Goal: Communication & Community: Answer question/provide support

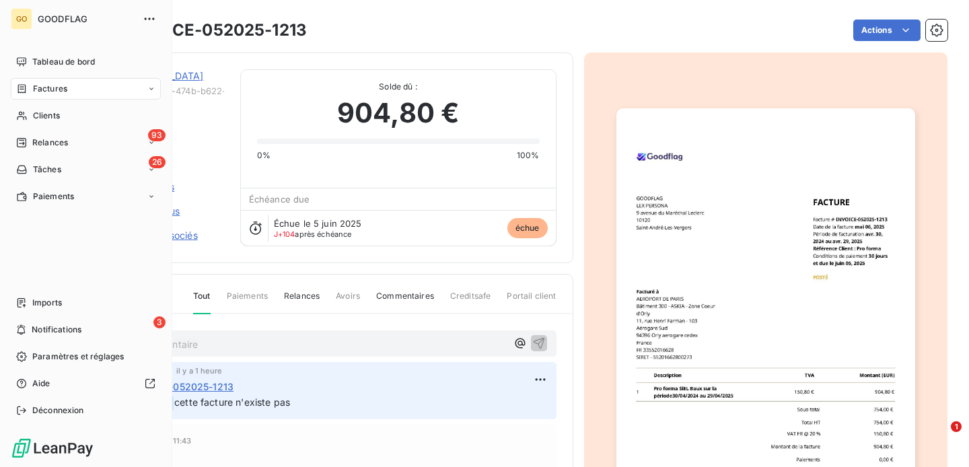
click at [53, 91] on span "Factures" at bounding box center [50, 89] width 34 height 12
click at [61, 116] on span "Factures" at bounding box center [49, 116] width 34 height 12
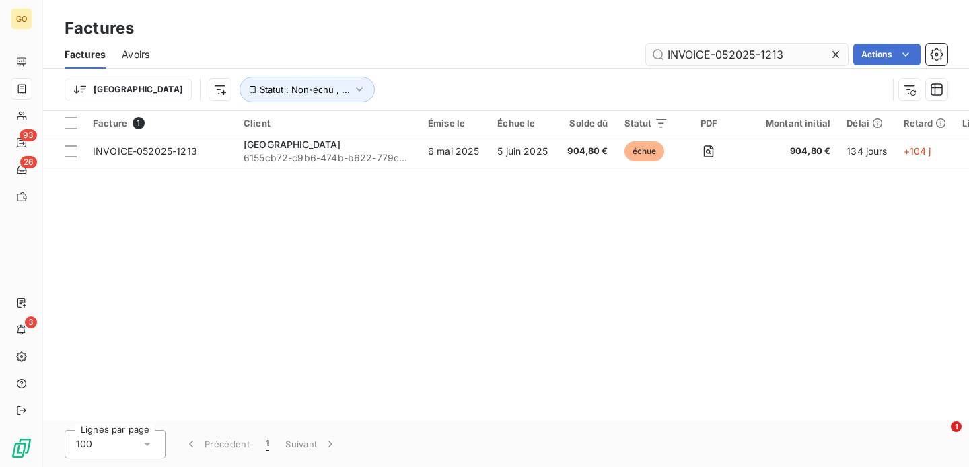
click at [739, 50] on input "INVOICE-052025-1213" at bounding box center [747, 55] width 202 height 22
type input "FC240801-152033-018105"
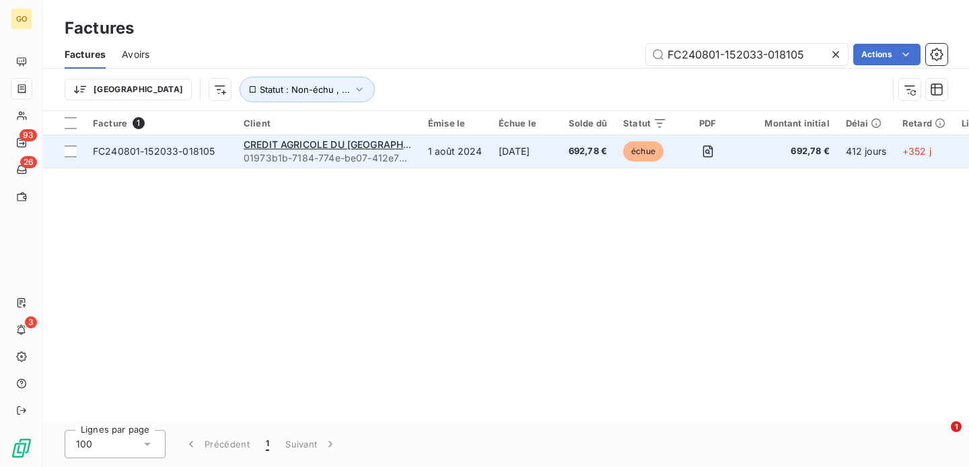
click at [414, 155] on td "CREDIT AGRICOLE DU MAROC 01973b1b-7184-774e-be07-412e7942d102" at bounding box center [328, 151] width 184 height 32
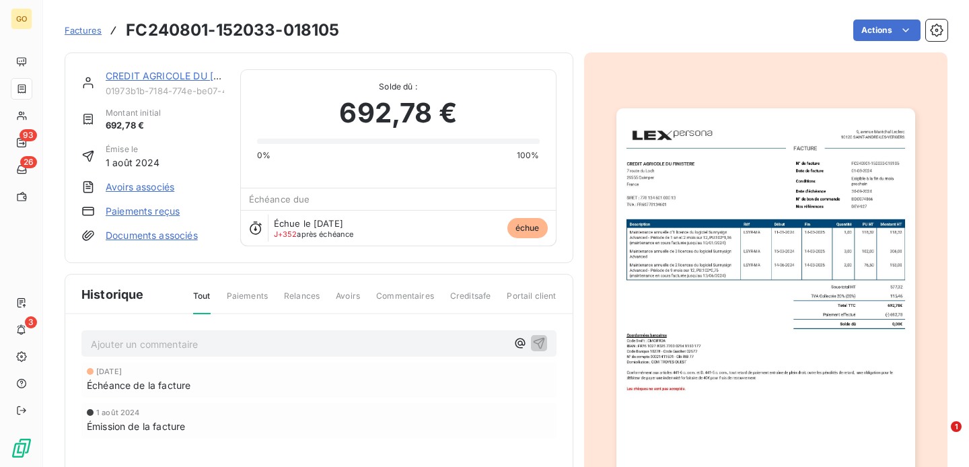
click at [75, 31] on span "Factures" at bounding box center [83, 30] width 37 height 11
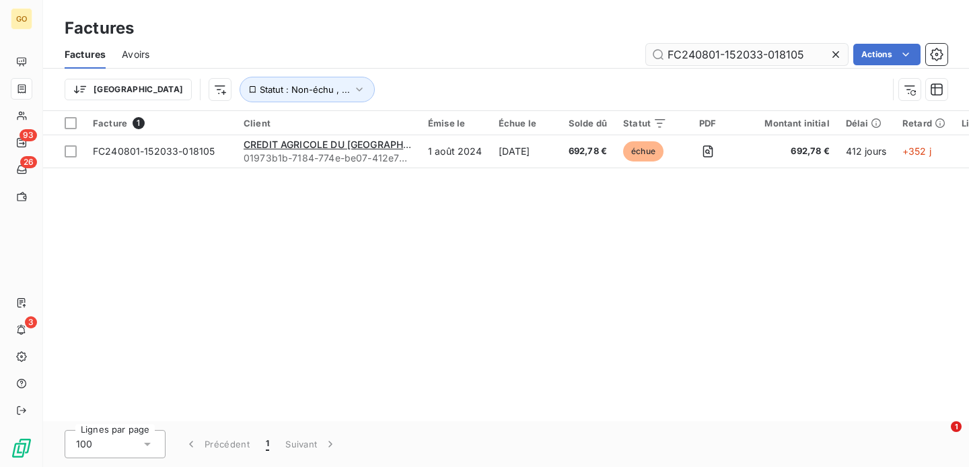
click at [703, 57] on input "FC240801-152033-018105" at bounding box center [747, 55] width 202 height 22
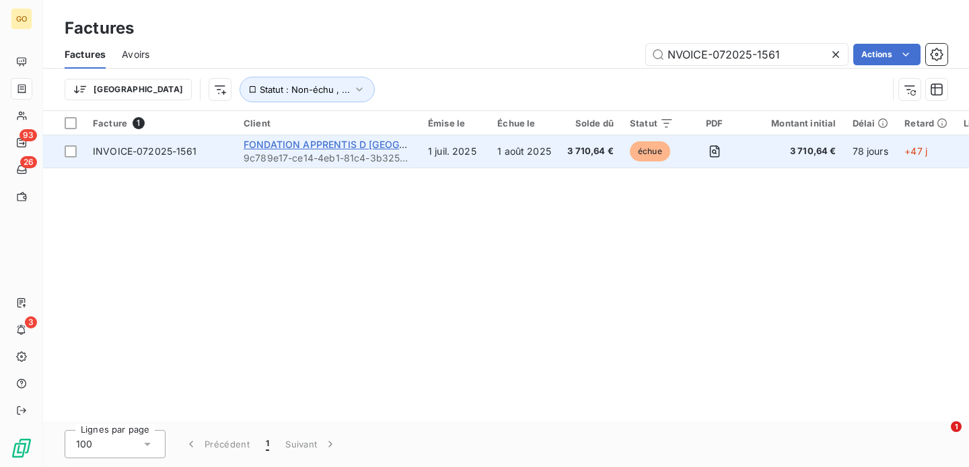
type input "NVOICE-072025-1561"
click at [383, 147] on span "FONDATION APPRENTIS D AUTEUIL" at bounding box center [355, 144] width 223 height 11
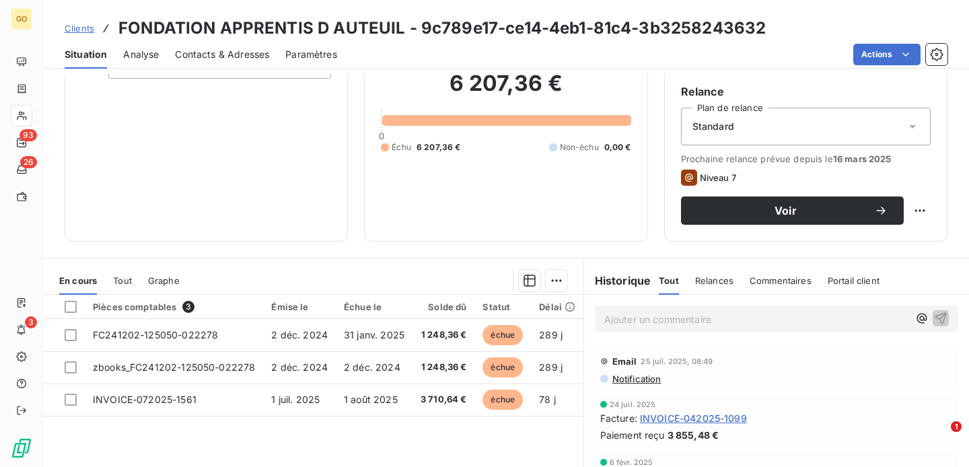
scroll to position [154, 0]
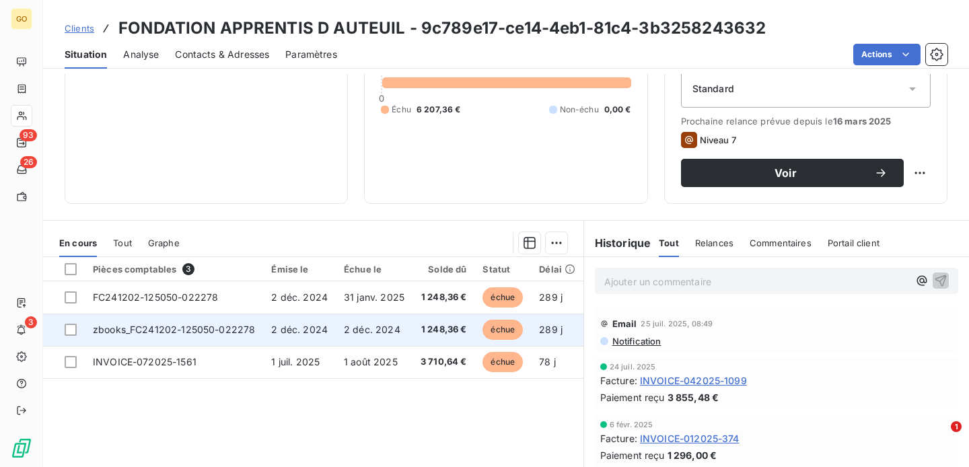
click at [160, 329] on span "zbooks_FC241202-125050-022278" at bounding box center [174, 329] width 162 height 11
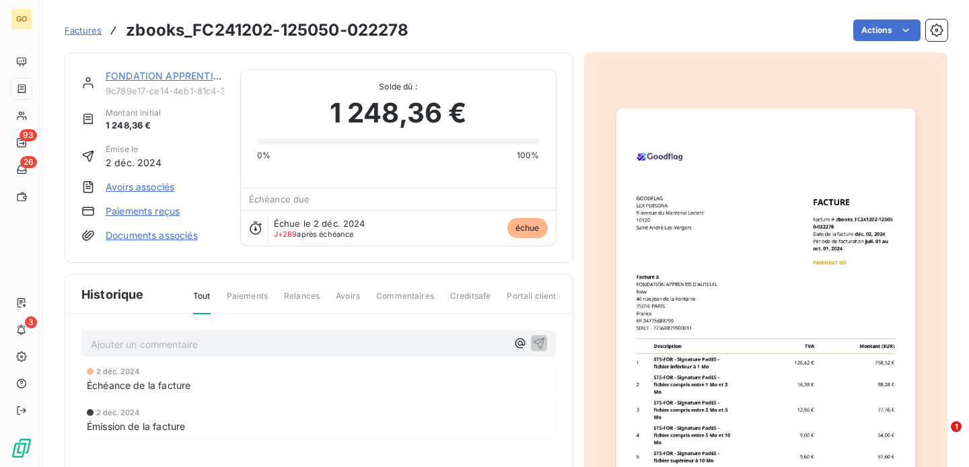
click at [147, 38] on h3 "zbooks_FC241202-125050-022278" at bounding box center [267, 30] width 283 height 24
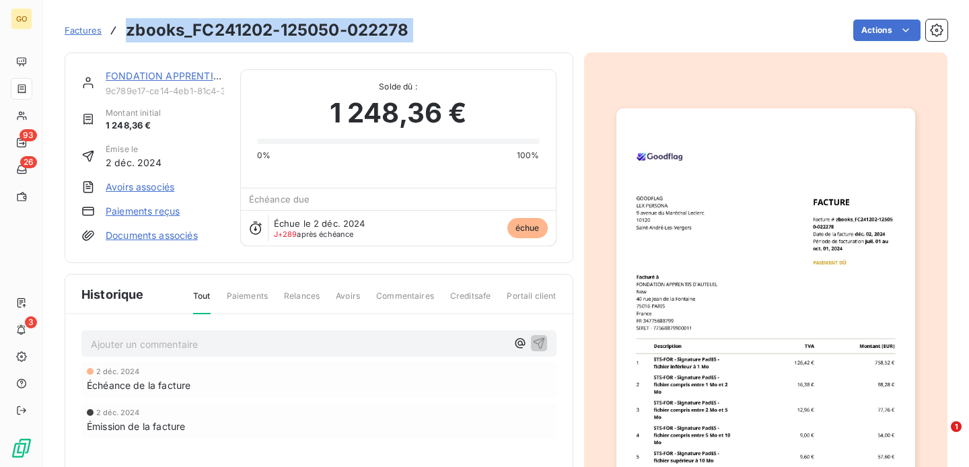
click at [147, 38] on h3 "zbooks_FC241202-125050-022278" at bounding box center [267, 30] width 283 height 24
copy section "zbooks_FC241202-125050-022278 Actions"
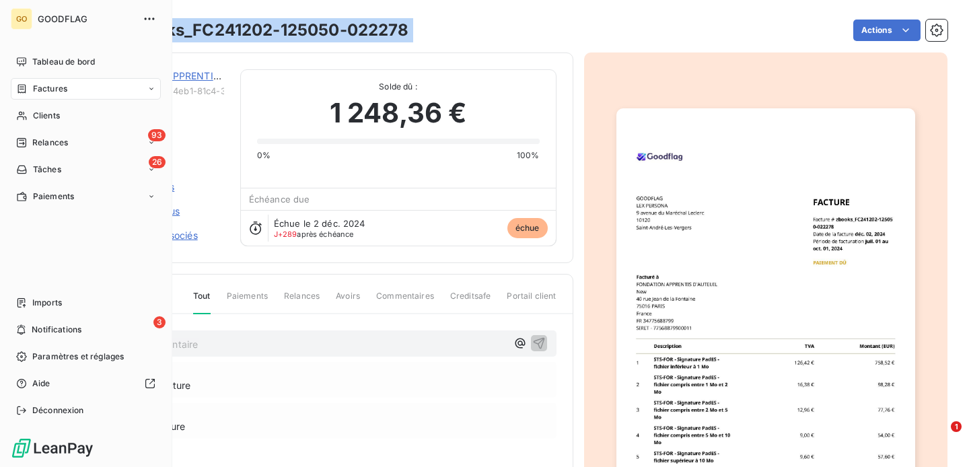
click at [56, 92] on span "Factures" at bounding box center [50, 89] width 34 height 12
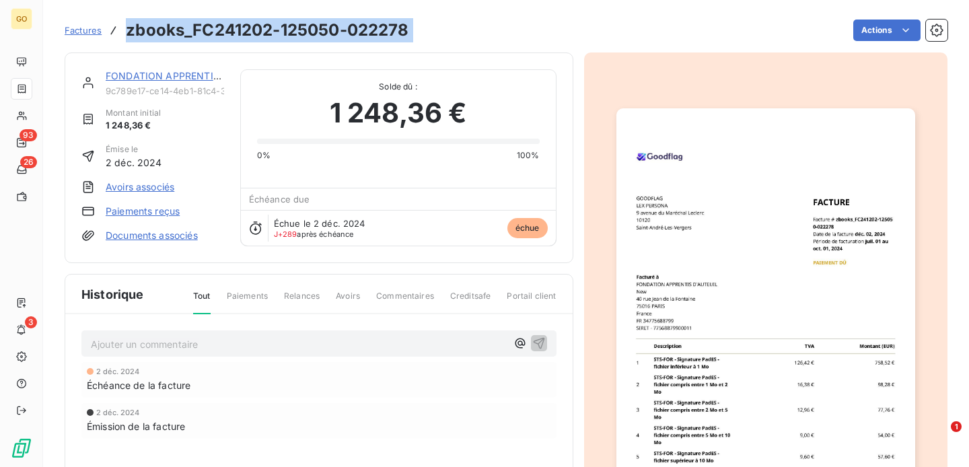
click at [81, 32] on span "Factures" at bounding box center [83, 30] width 37 height 11
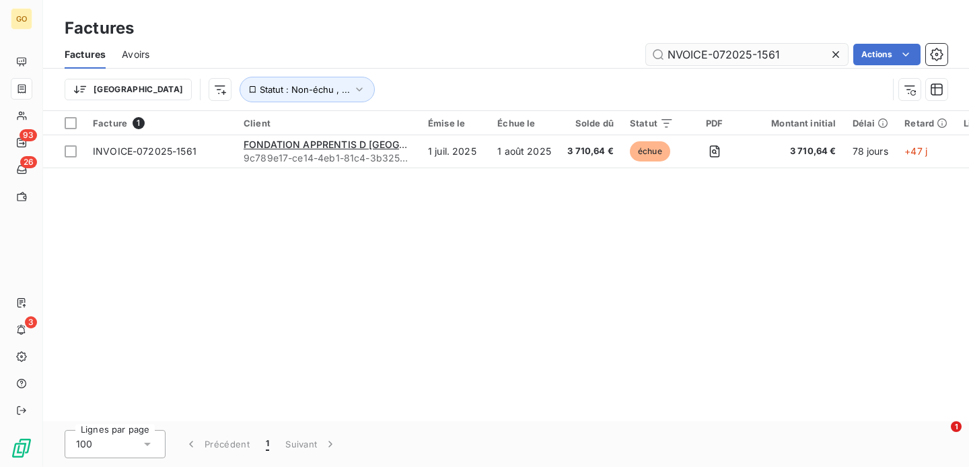
click at [726, 52] on input "NVOICE-072025-1561" at bounding box center [747, 55] width 202 height 22
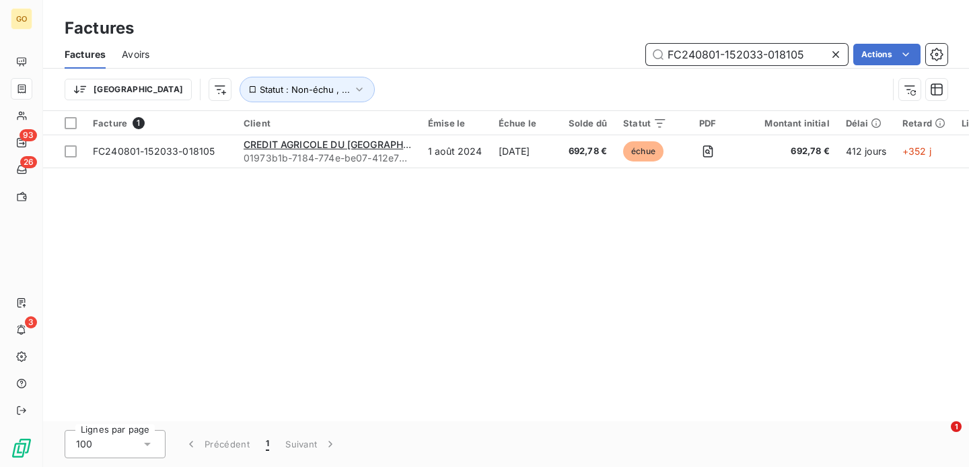
click at [697, 52] on input "FC240801-152033-018105" at bounding box center [747, 55] width 202 height 22
paste input "INVOICE-072025-1700"
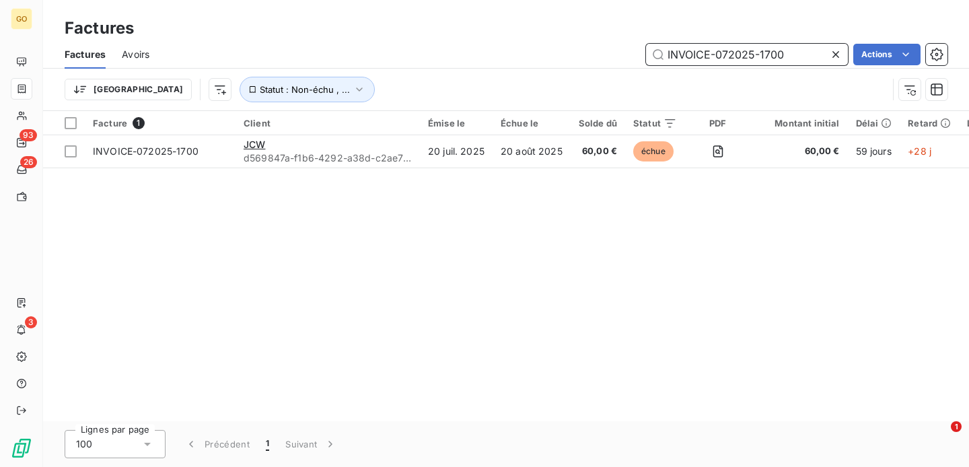
click at [698, 57] on input "INVOICE-072025-1700" at bounding box center [747, 55] width 202 height 22
paste input "62025-1535"
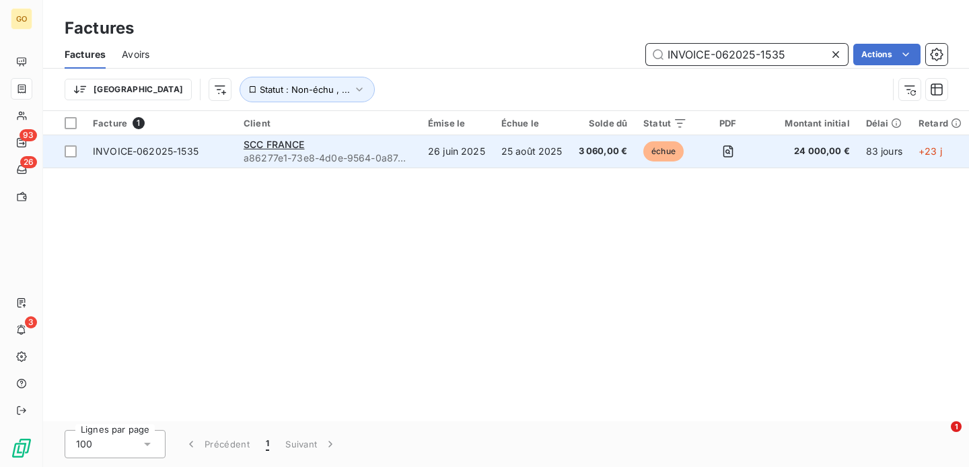
type input "INVOICE-062025-1535"
click at [493, 158] on td "25 août 2025" at bounding box center [531, 151] width 77 height 32
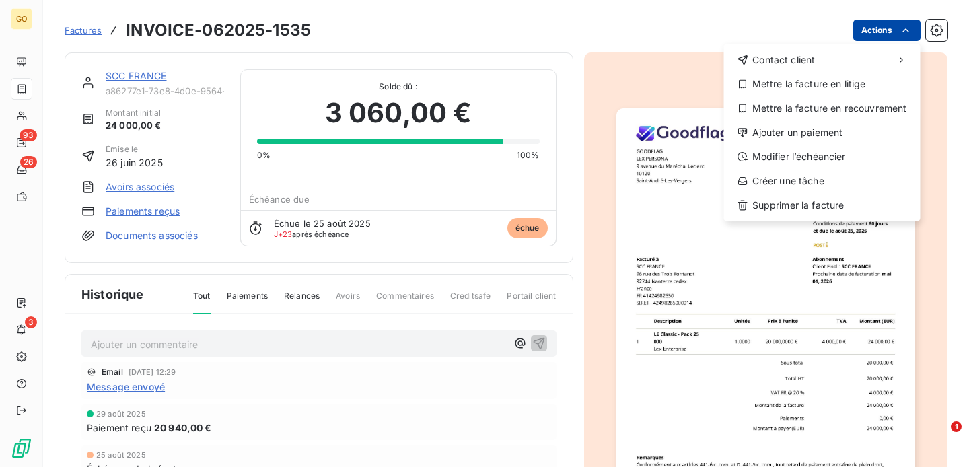
click at [882, 29] on html "GO 93 26 3 Factures INVOICE-062025-1535 Actions Contact client Mettre la factur…" at bounding box center [484, 233] width 969 height 467
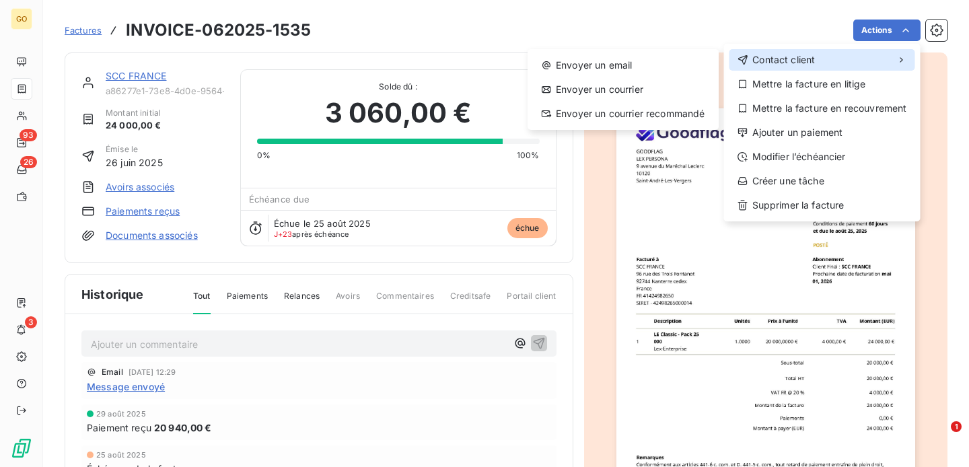
click at [795, 67] on div "Contact client" at bounding box center [823, 60] width 186 height 22
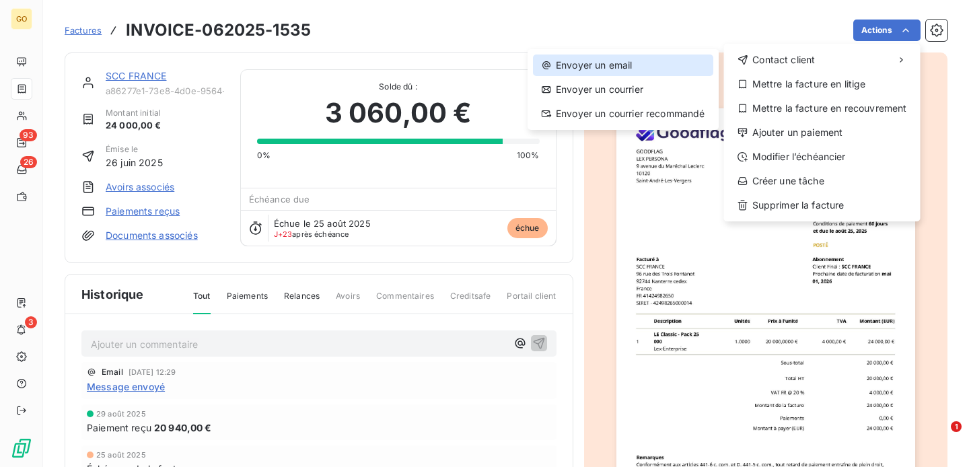
click at [653, 66] on div "Envoyer un email" at bounding box center [623, 66] width 180 height 22
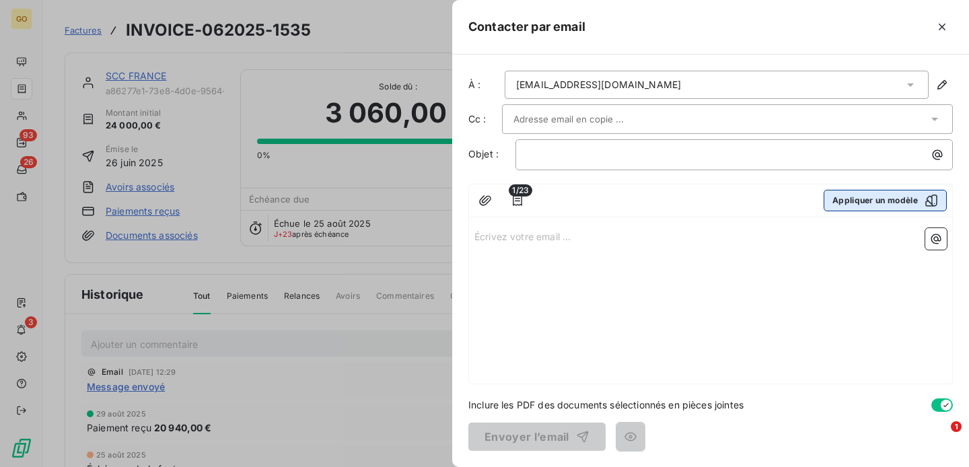
click at [887, 205] on button "Appliquer un modèle" at bounding box center [885, 201] width 123 height 22
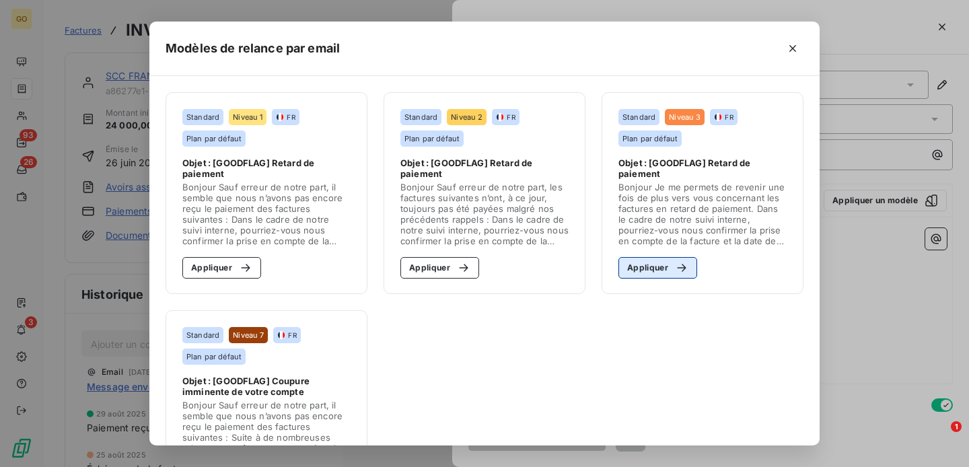
click at [662, 264] on button "Appliquer" at bounding box center [658, 268] width 79 height 22
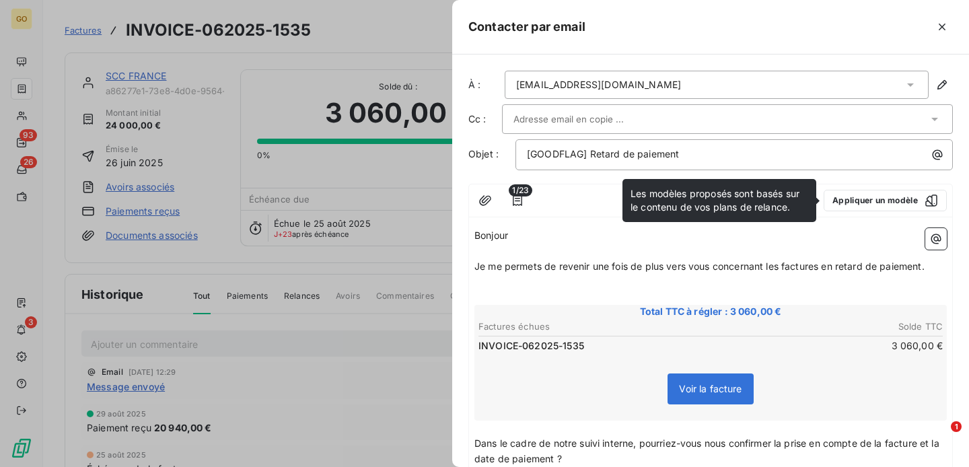
click at [578, 223] on div "Bonjour ﻿ ﻿ ﻿ ﻿ Je me permets de revenir une fois de plus vers vous concernant …" at bounding box center [710, 432] width 483 height 419
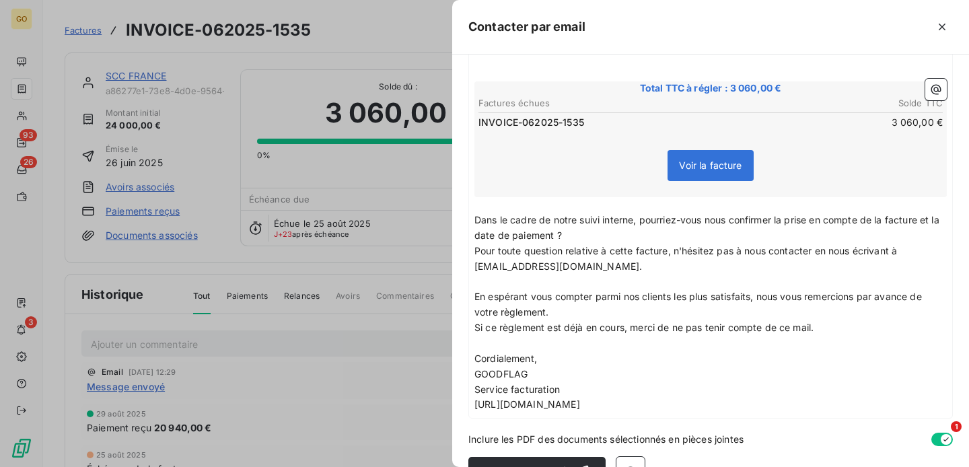
scroll to position [258, 0]
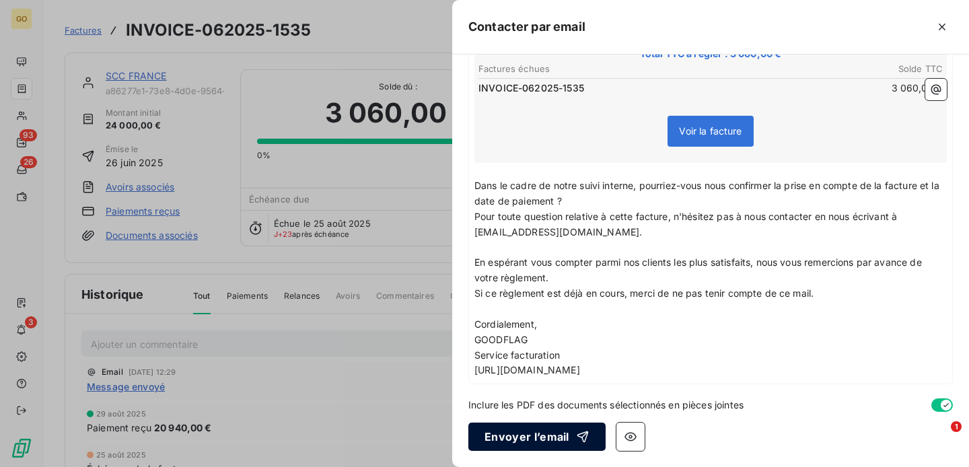
click at [519, 433] on button "Envoyer l’email" at bounding box center [536, 437] width 137 height 28
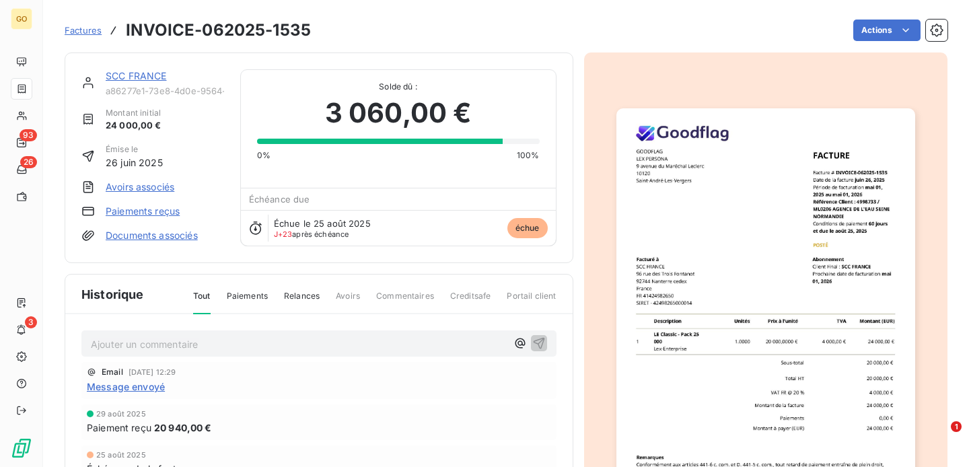
click at [315, 343] on p "Ajouter un commentaire ﻿" at bounding box center [299, 344] width 416 height 17
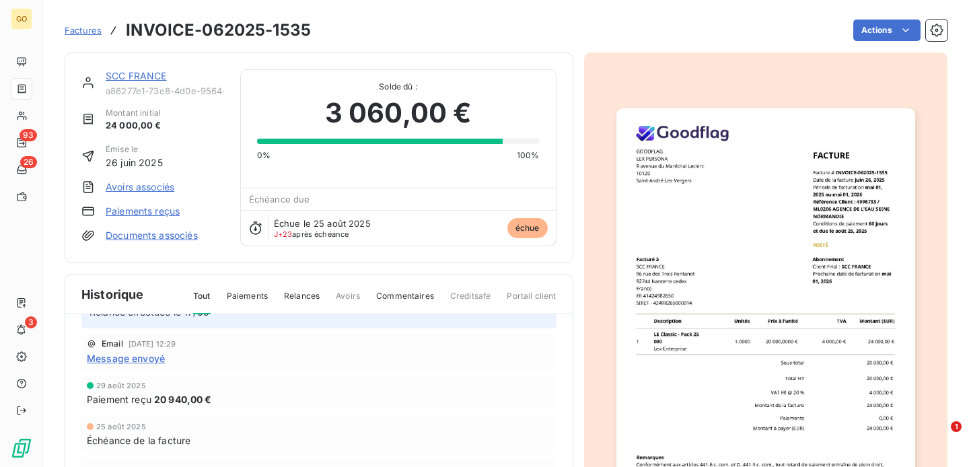
scroll to position [0, 0]
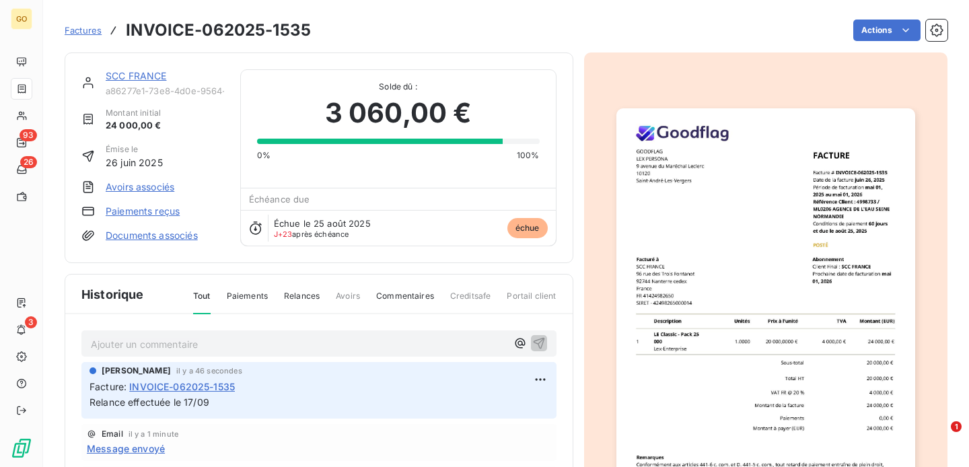
click at [81, 31] on span "Factures" at bounding box center [83, 30] width 37 height 11
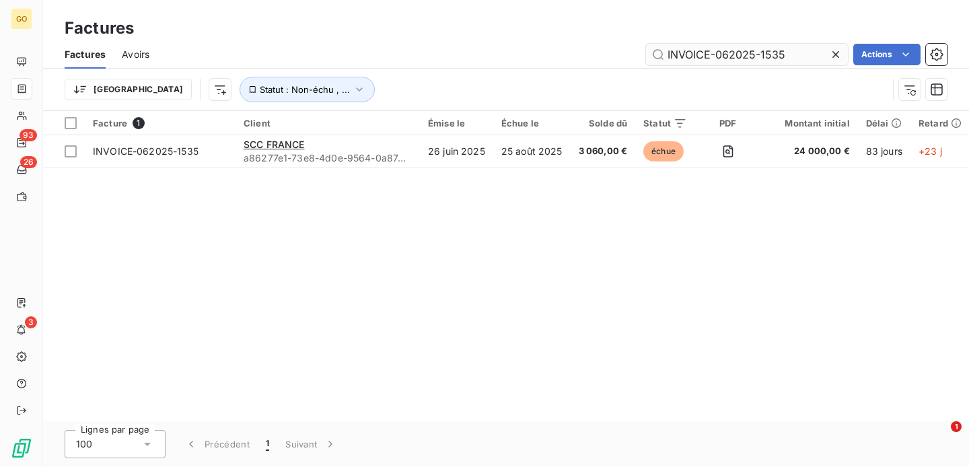
click at [740, 61] on input "INVOICE-062025-1535" at bounding box center [747, 55] width 202 height 22
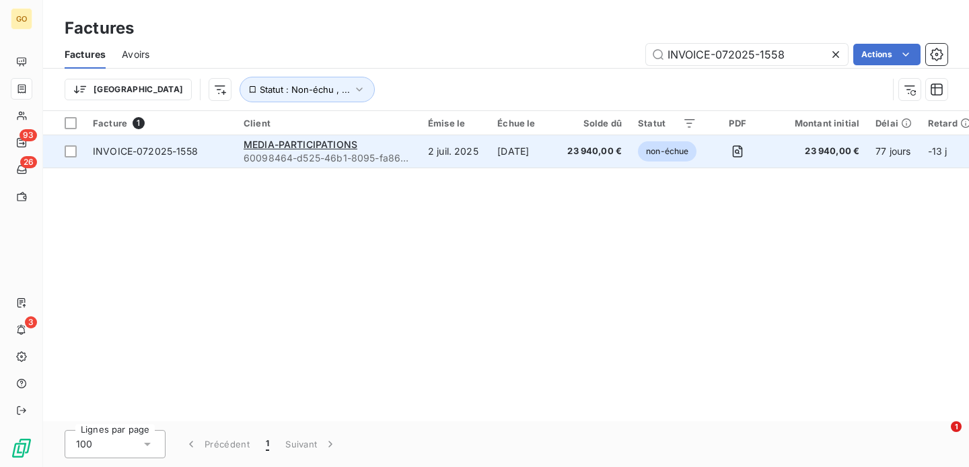
type input "INVOICE-072025-1558"
click at [473, 160] on td "2 juil. 2025" at bounding box center [454, 151] width 69 height 32
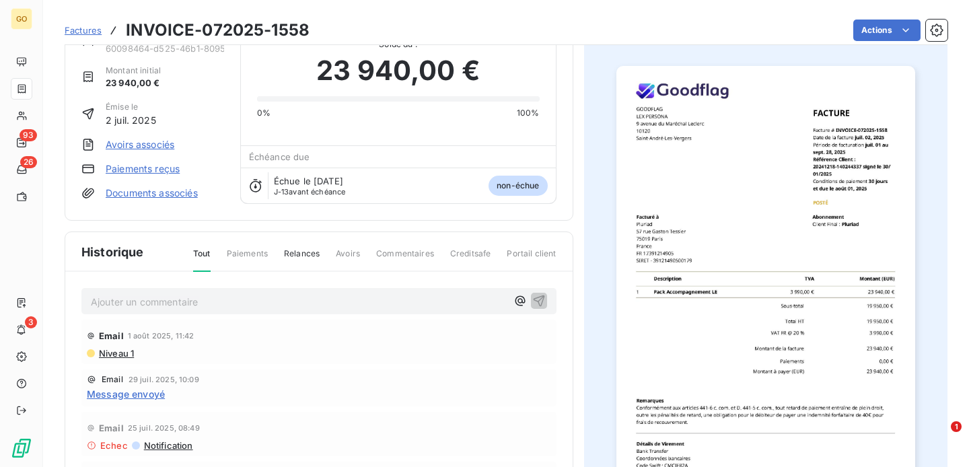
scroll to position [40, 0]
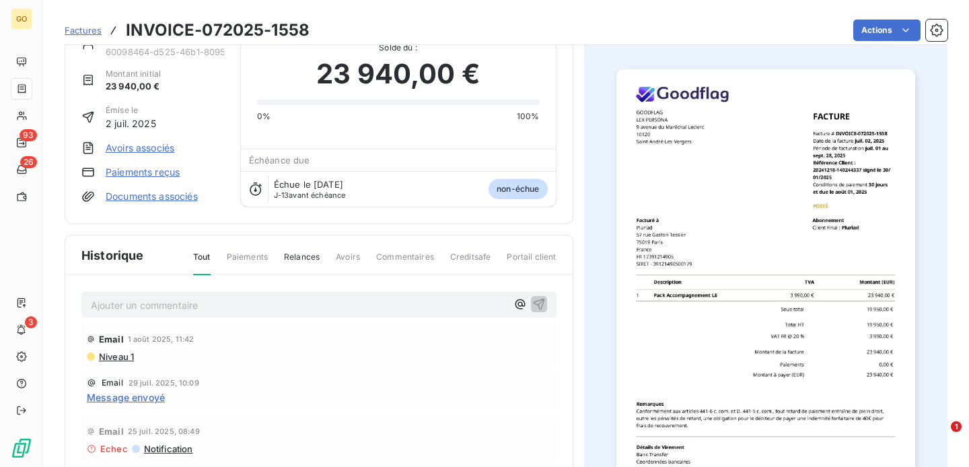
click at [240, 308] on p "Ajouter un commentaire ﻿" at bounding box center [299, 305] width 416 height 17
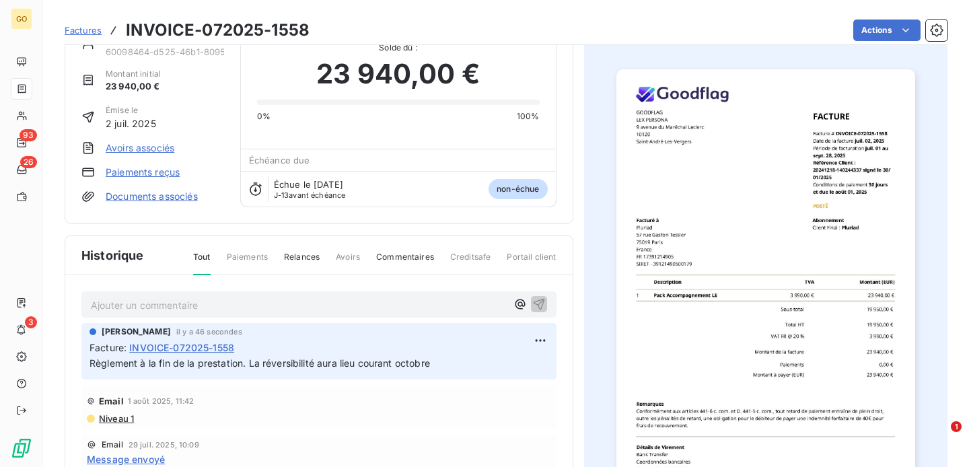
click at [84, 30] on span "Factures" at bounding box center [83, 30] width 37 height 11
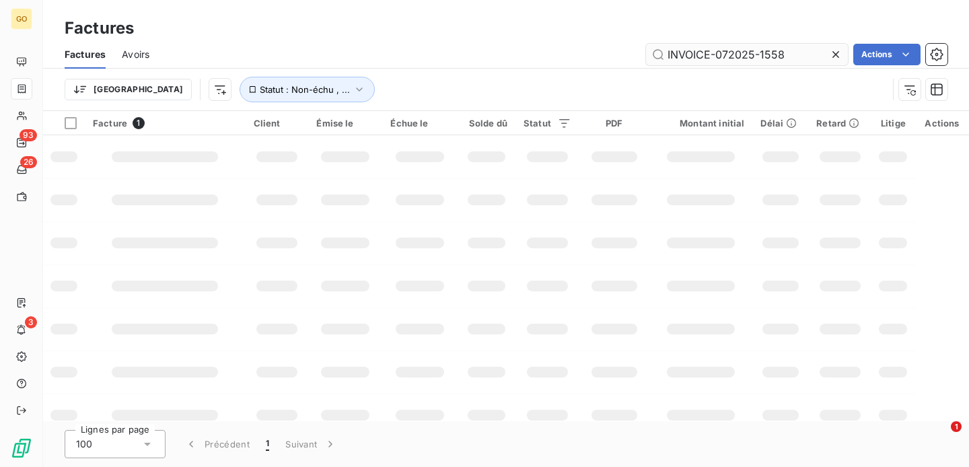
click at [765, 51] on input "INVOICE-072025-1558" at bounding box center [747, 55] width 202 height 22
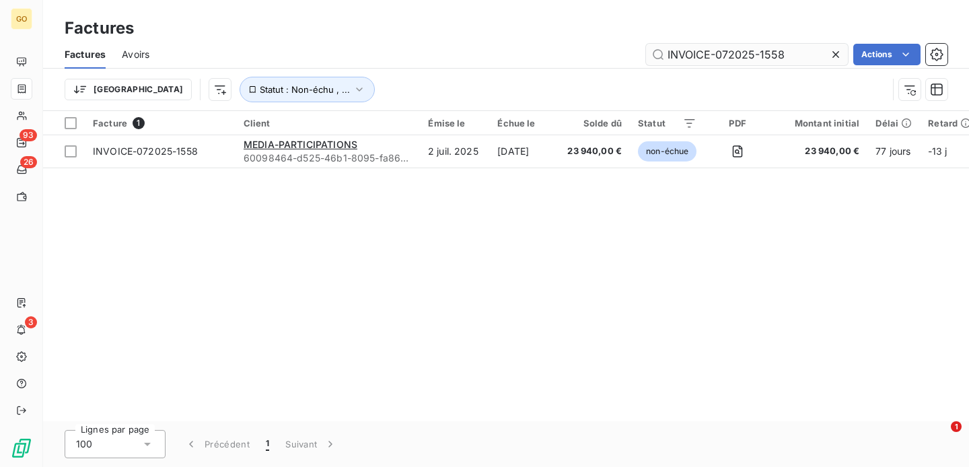
click at [765, 51] on input "INVOICE-072025-1558" at bounding box center [747, 55] width 202 height 22
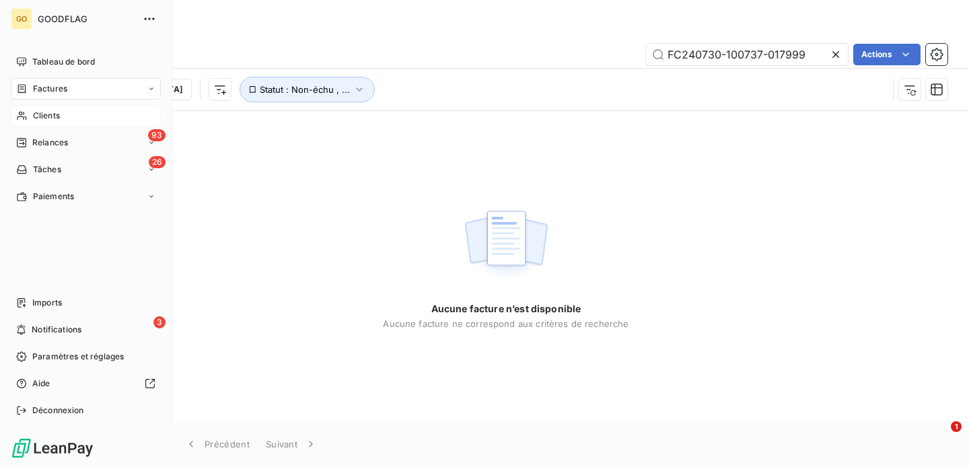
type input "FC240730-100737-017999"
click at [57, 116] on span "Clients" at bounding box center [46, 116] width 27 height 12
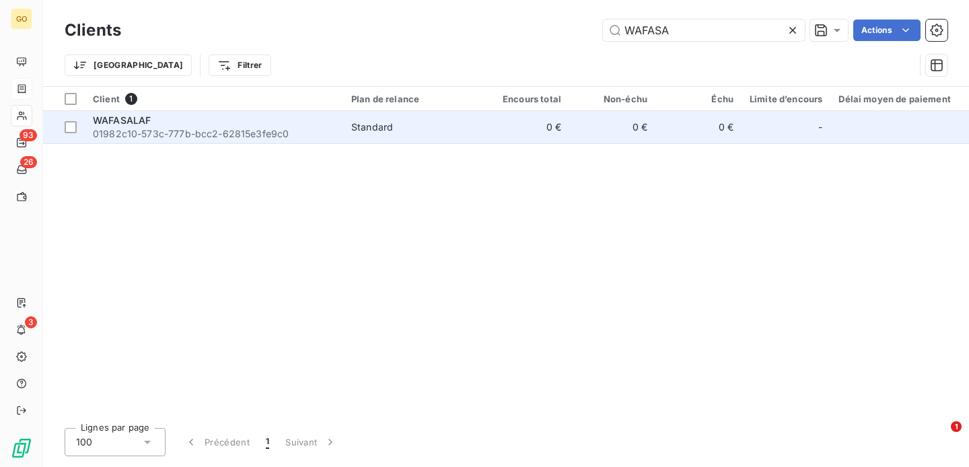
type input "WAFASA"
click at [133, 116] on span "WAFASALAF" at bounding box center [122, 119] width 58 height 11
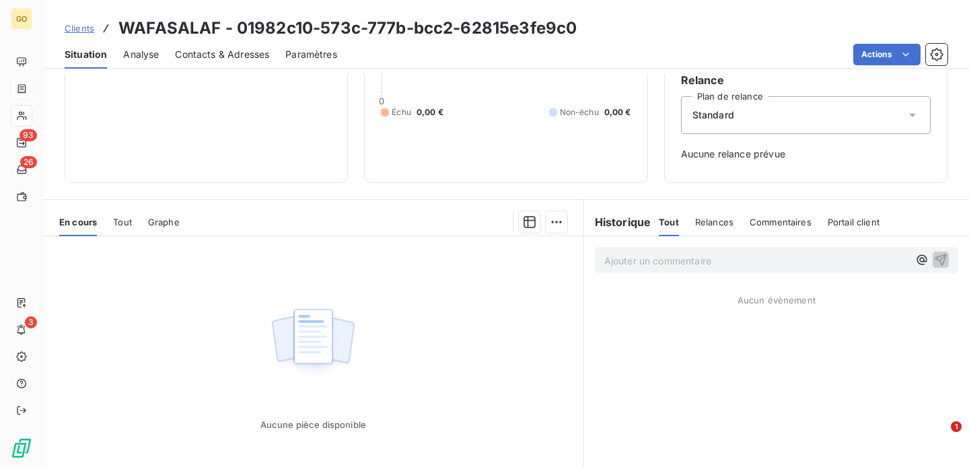
scroll to position [197, 0]
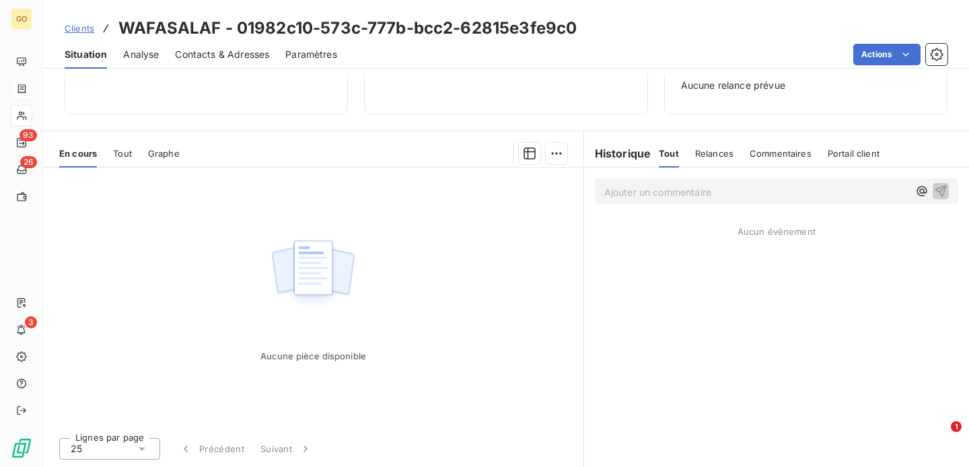
click at [130, 155] on span "Tout" at bounding box center [122, 153] width 19 height 11
click at [170, 153] on span "Graphe" at bounding box center [165, 153] width 32 height 11
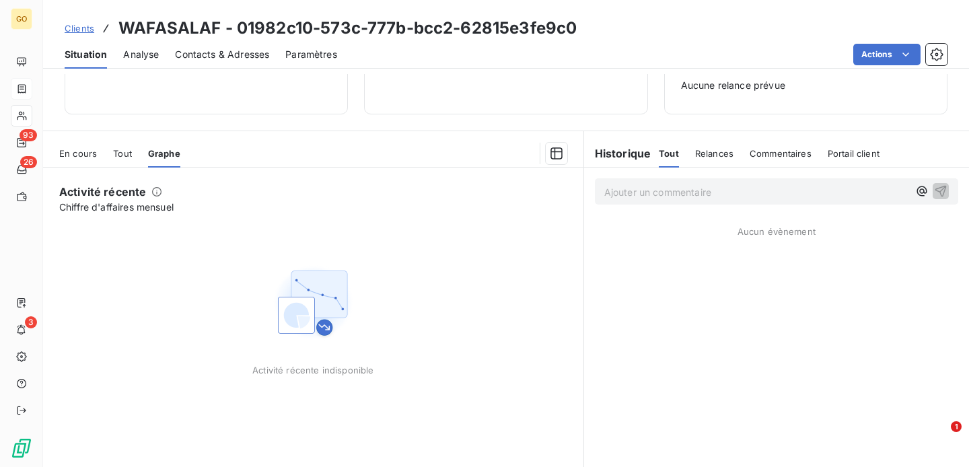
click at [53, 164] on div "En cours Tout Graphe" at bounding box center [313, 153] width 540 height 28
click at [77, 162] on div "En cours" at bounding box center [78, 153] width 38 height 28
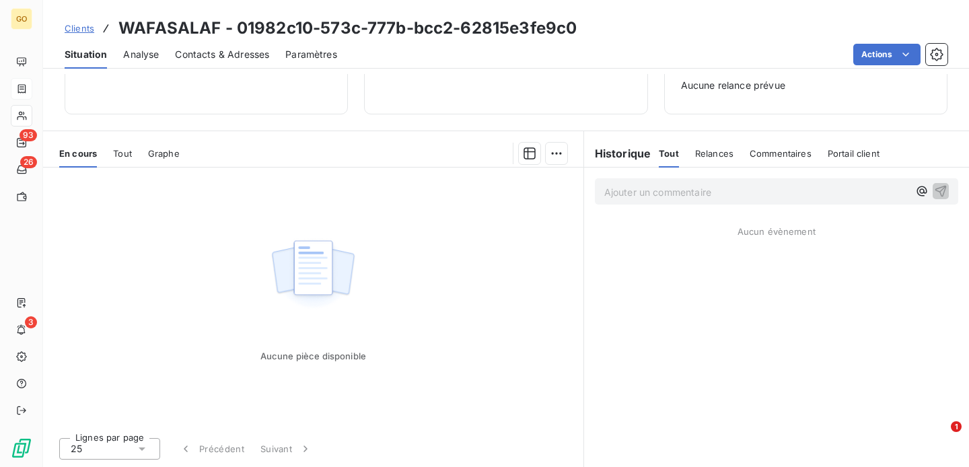
click at [81, 30] on span "Clients" at bounding box center [80, 28] width 30 height 11
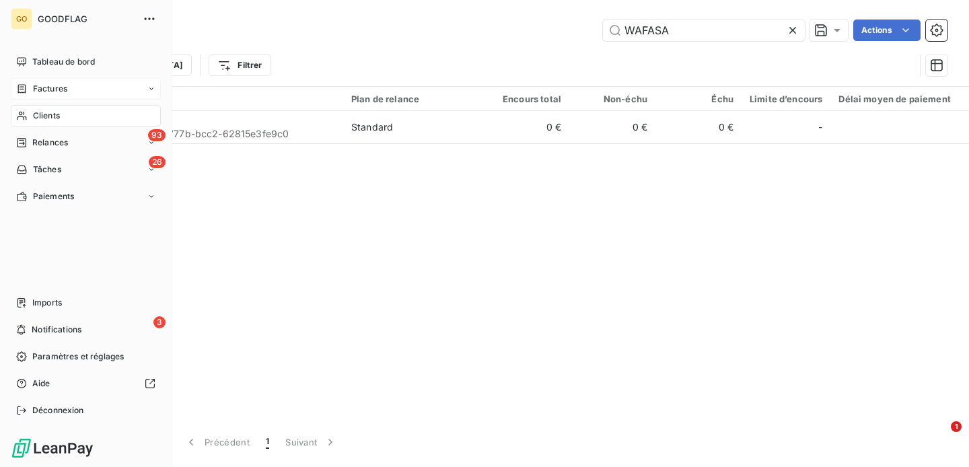
click at [46, 89] on span "Factures" at bounding box center [50, 89] width 34 height 12
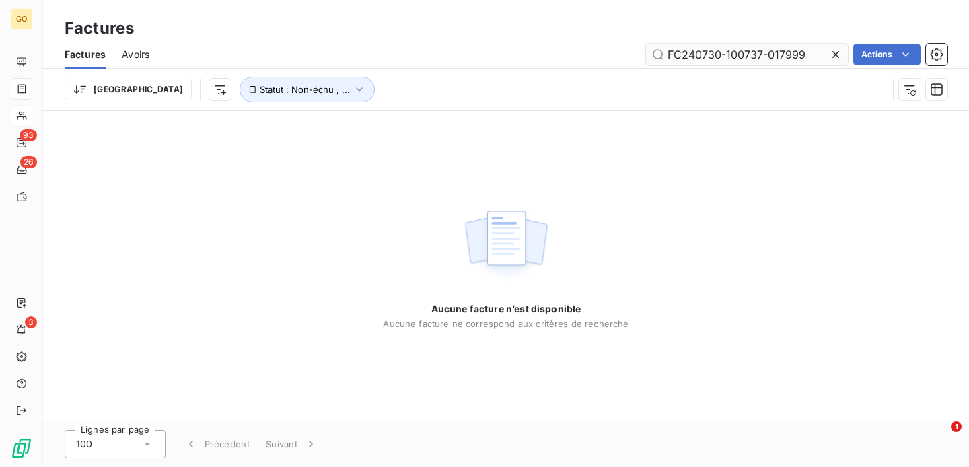
click at [762, 46] on input "FC240730-100737-017999" at bounding box center [747, 55] width 202 height 22
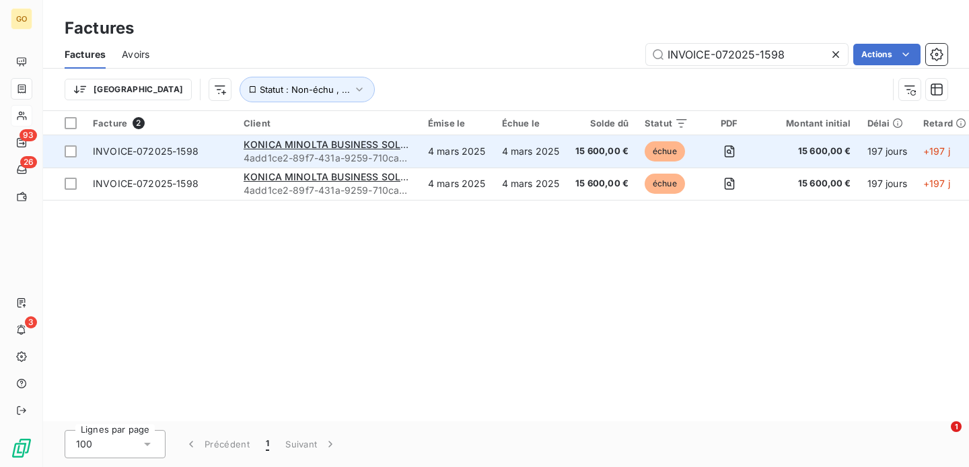
type input "INVOICE-072025-1598"
click at [516, 157] on td "4 mars 2025" at bounding box center [531, 151] width 74 height 32
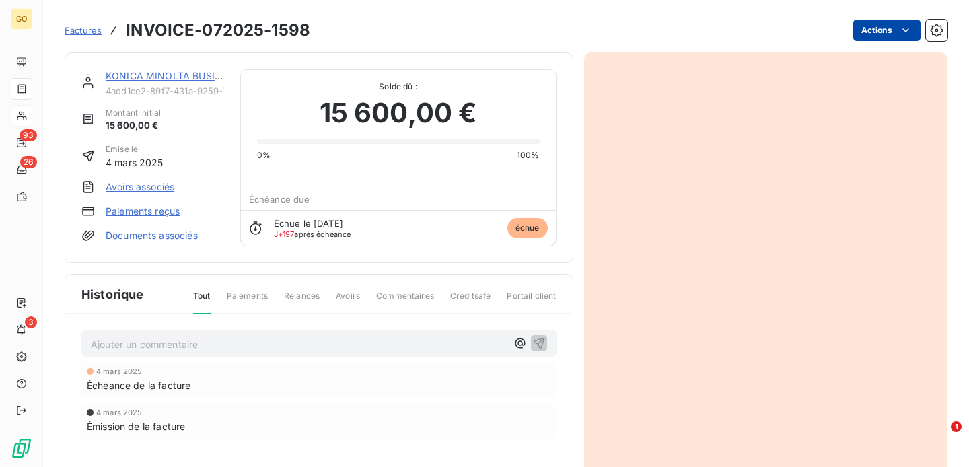
click at [884, 29] on html "GO 93 26 3 Factures INVOICE-072025-1598 Actions KONICA MINOLTA BUSINESS SOLUTIO…" at bounding box center [484, 233] width 969 height 467
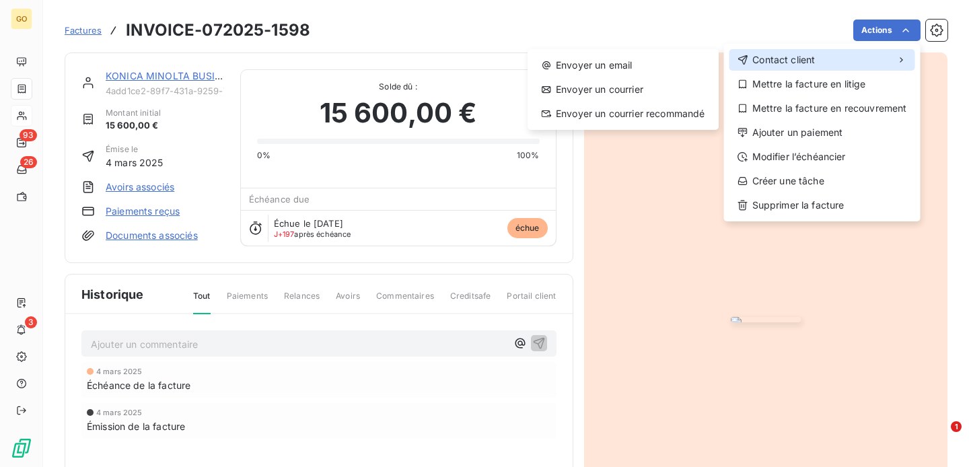
click at [836, 55] on div "Contact client" at bounding box center [823, 60] width 186 height 22
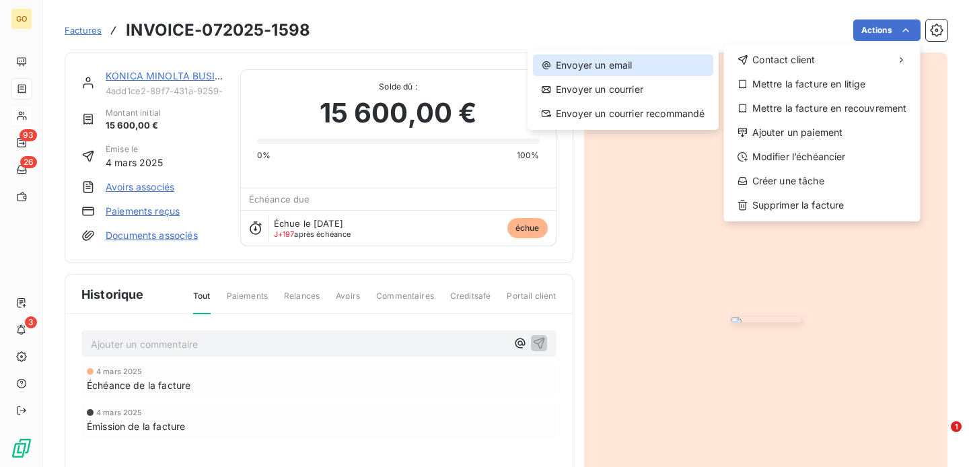
click at [668, 64] on div "Envoyer un email" at bounding box center [623, 66] width 180 height 22
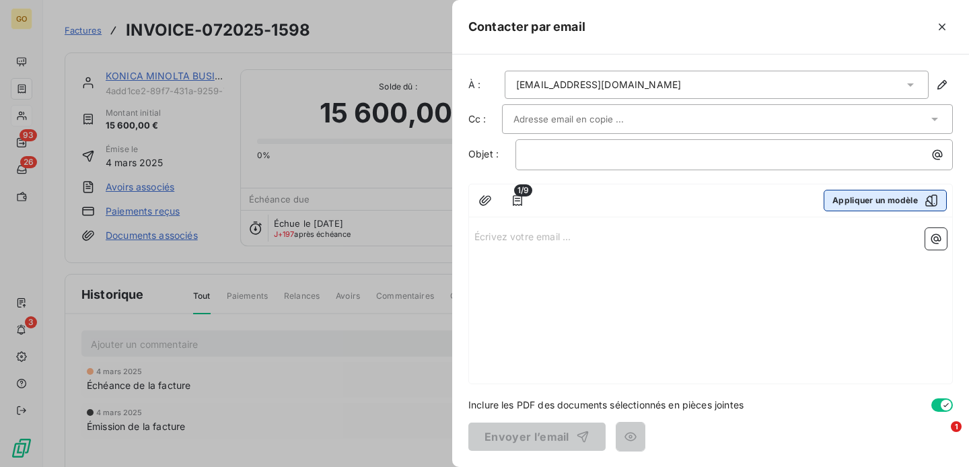
click at [905, 205] on button "Appliquer un modèle" at bounding box center [885, 201] width 123 height 22
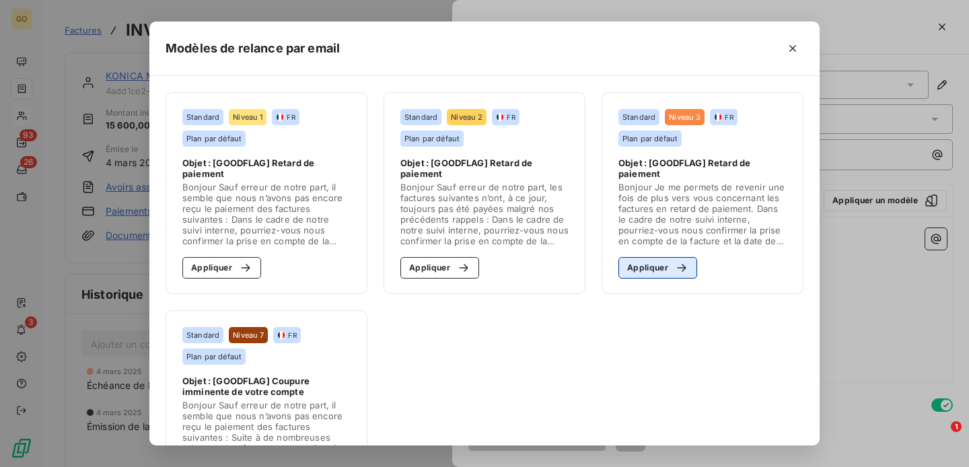
click at [660, 260] on button "Appliquer" at bounding box center [658, 268] width 79 height 22
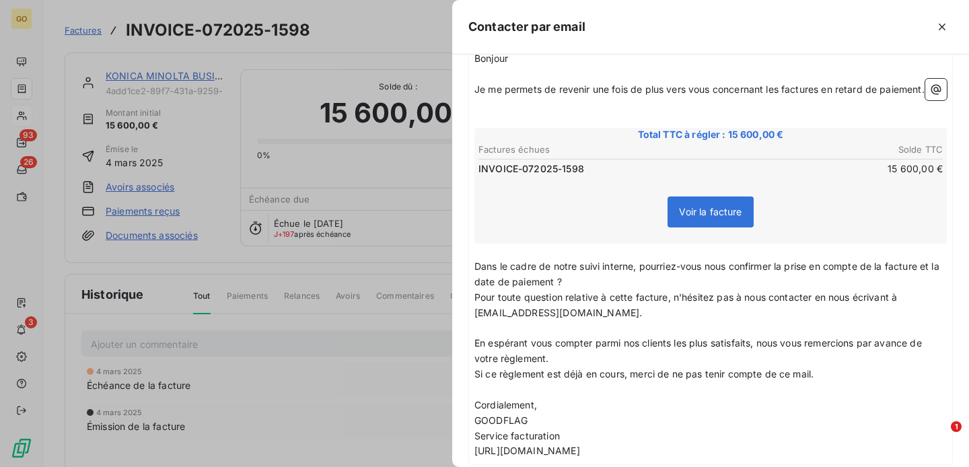
scroll to position [258, 0]
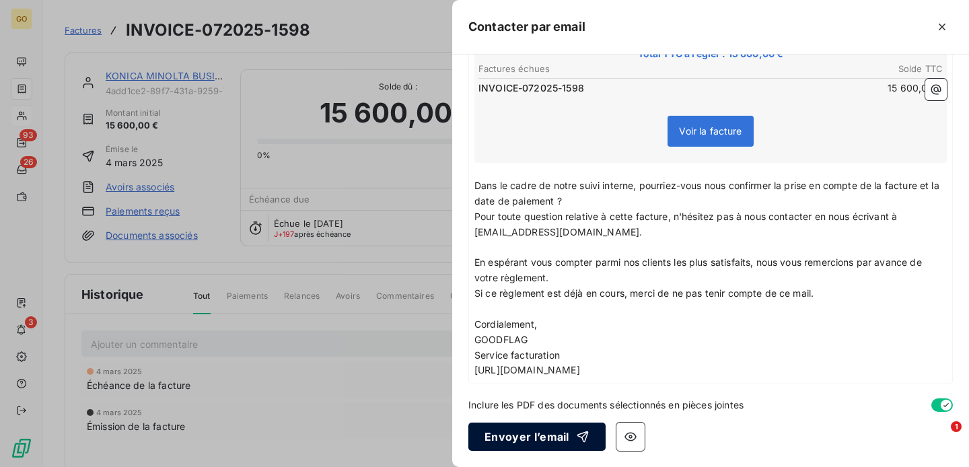
click at [546, 431] on button "Envoyer l’email" at bounding box center [536, 437] width 137 height 28
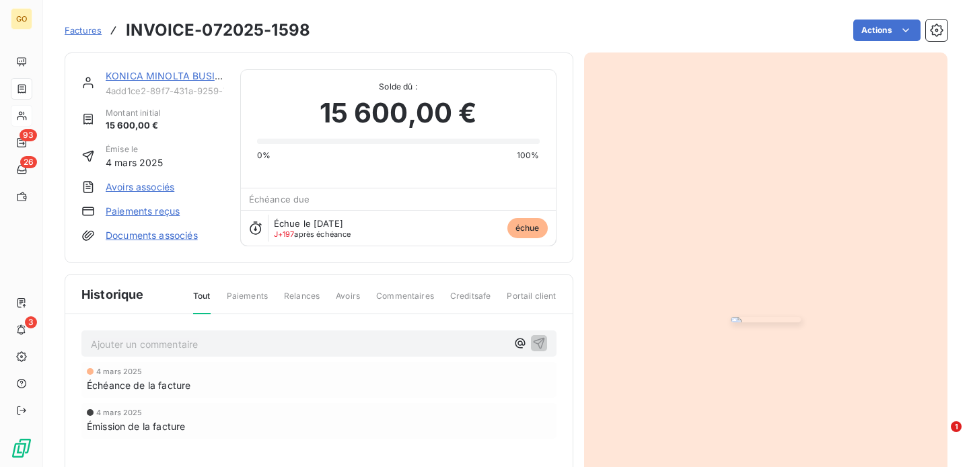
click at [82, 29] on span "Factures" at bounding box center [83, 30] width 37 height 11
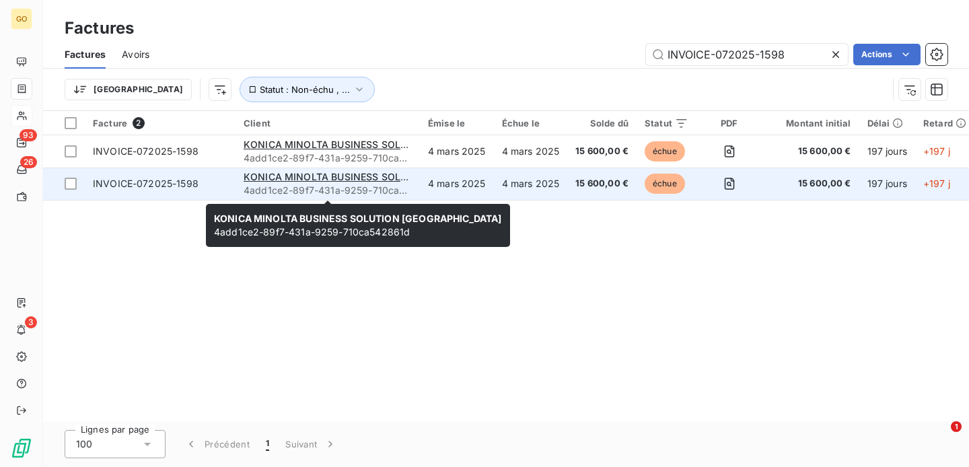
click at [427, 191] on td "4 mars 2025" at bounding box center [457, 184] width 74 height 32
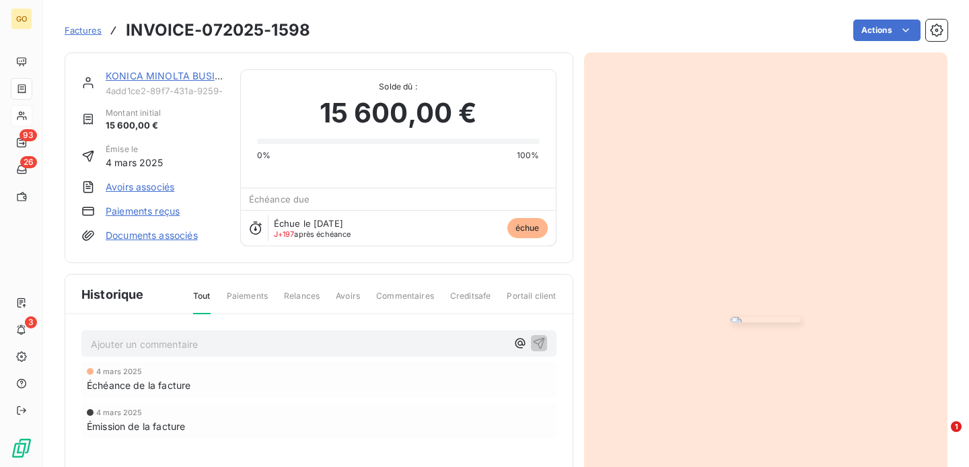
click at [92, 32] on span "Factures" at bounding box center [83, 30] width 37 height 11
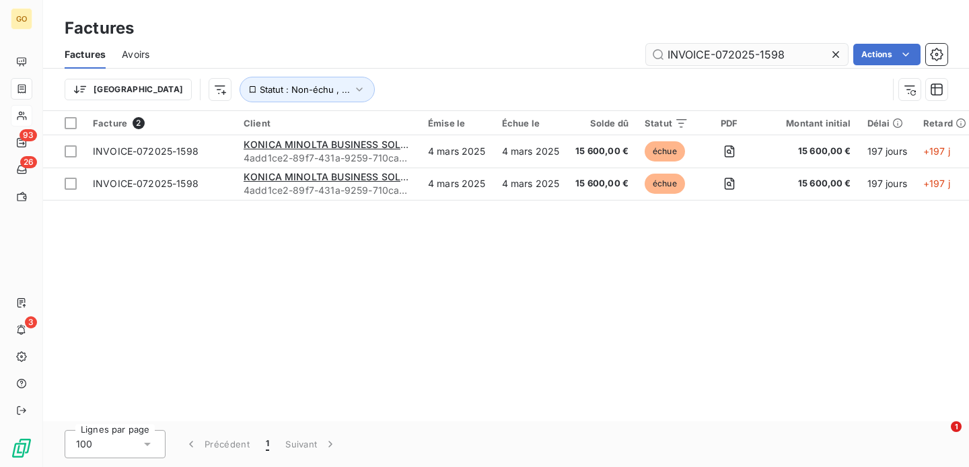
click at [728, 57] on input "INVOICE-072025-1598" at bounding box center [747, 55] width 202 height 22
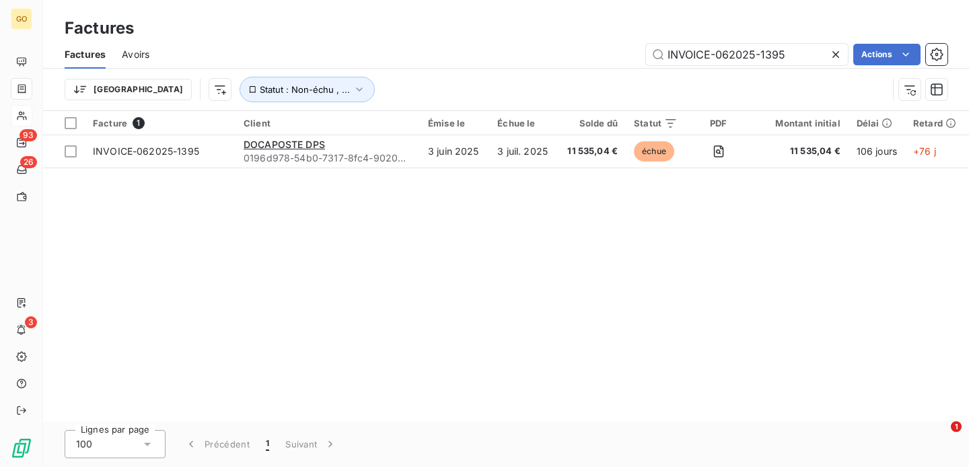
type input "INVOICE-062025-1395"
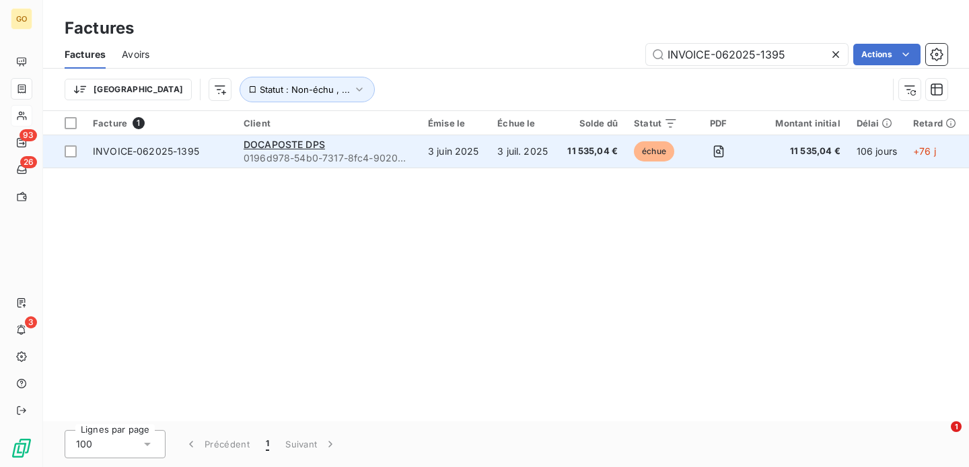
click at [433, 161] on td "3 juin 2025" at bounding box center [454, 151] width 69 height 32
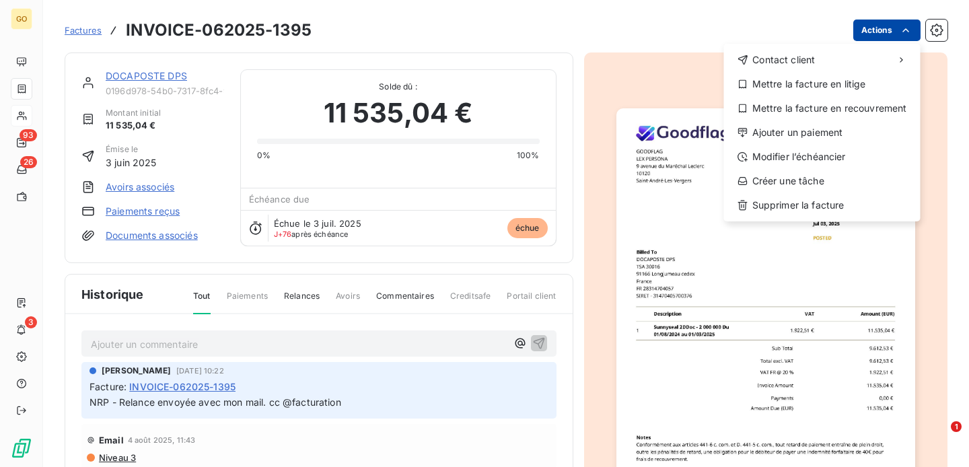
click at [899, 38] on html "GO 93 26 3 Factures INVOICE-062025-1395 Actions Contact client Mettre la factur…" at bounding box center [484, 233] width 969 height 467
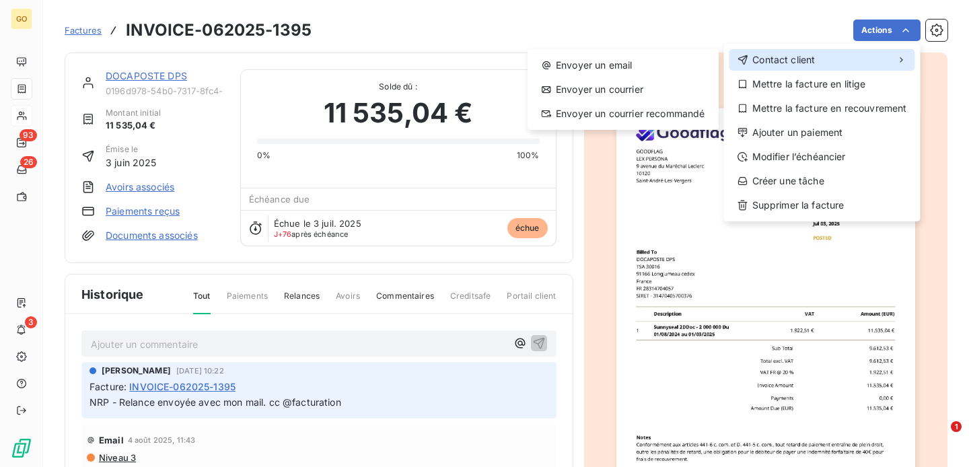
click at [838, 61] on div "Contact client" at bounding box center [823, 60] width 186 height 22
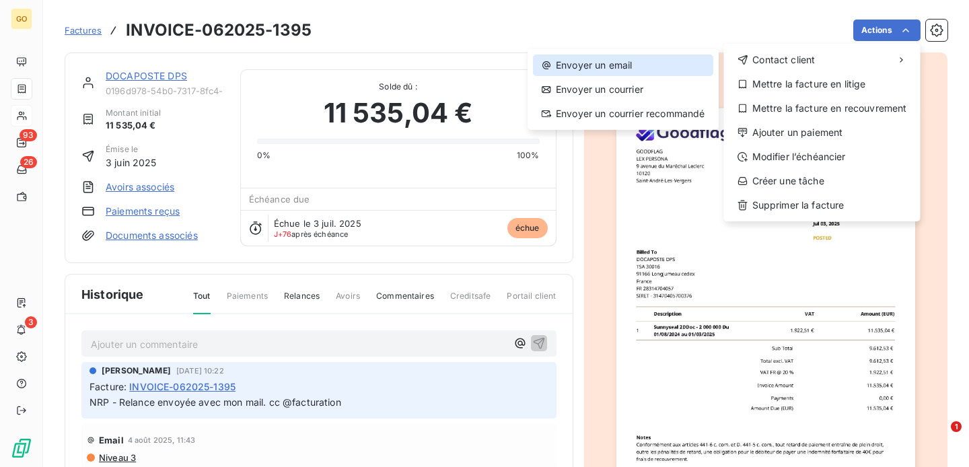
click at [674, 68] on div "Envoyer un email" at bounding box center [623, 66] width 180 height 22
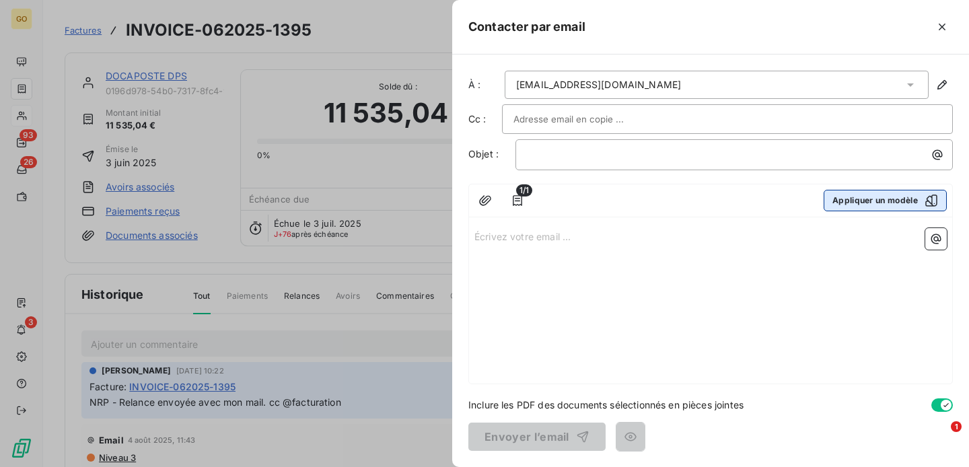
click at [931, 203] on icon "button" at bounding box center [931, 201] width 12 height 12
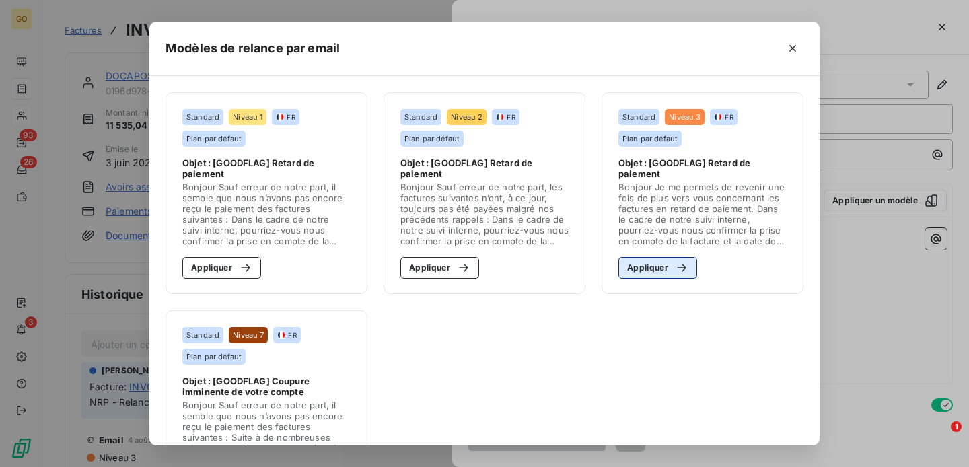
click at [671, 270] on div "button" at bounding box center [678, 267] width 20 height 13
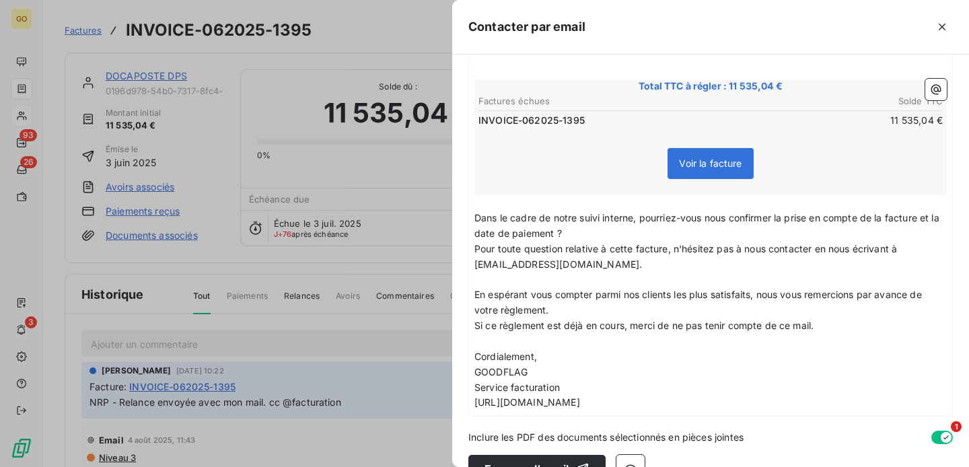
scroll to position [258, 0]
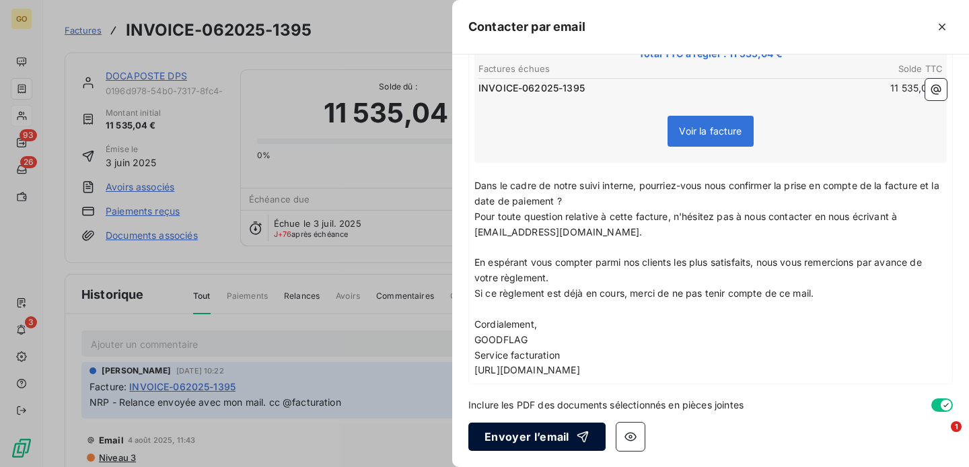
click at [583, 438] on icon "button" at bounding box center [582, 436] width 13 height 13
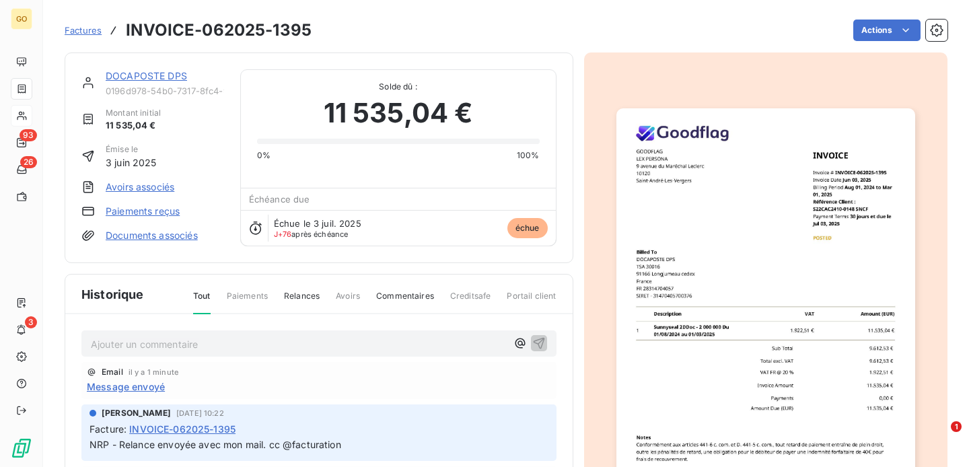
click at [85, 30] on span "Factures" at bounding box center [83, 30] width 37 height 11
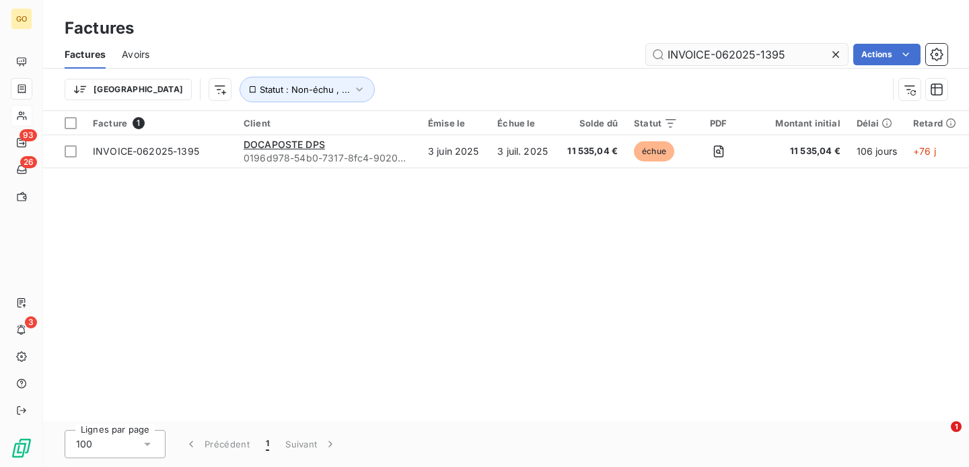
click at [775, 55] on input "INVOICE-062025-1395" at bounding box center [747, 55] width 202 height 22
type input "INVOICE-042025-1053"
